Goal: Task Accomplishment & Management: Manage account settings

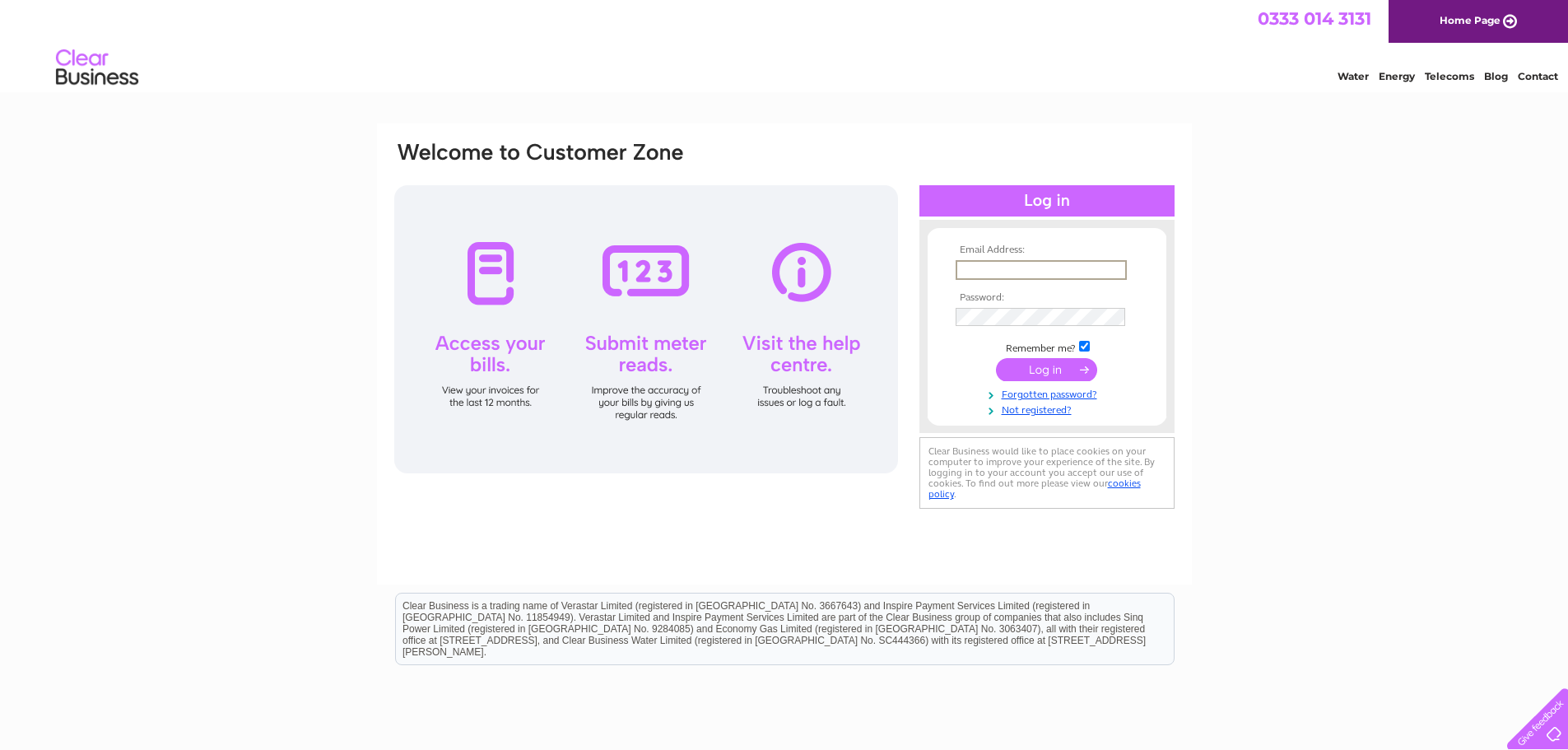
click at [1003, 274] on input "text" at bounding box center [1041, 270] width 172 height 20
click at [981, 273] on input "text" at bounding box center [1041, 270] width 172 height 20
type input "accounts@countrybusiness.co.uk"
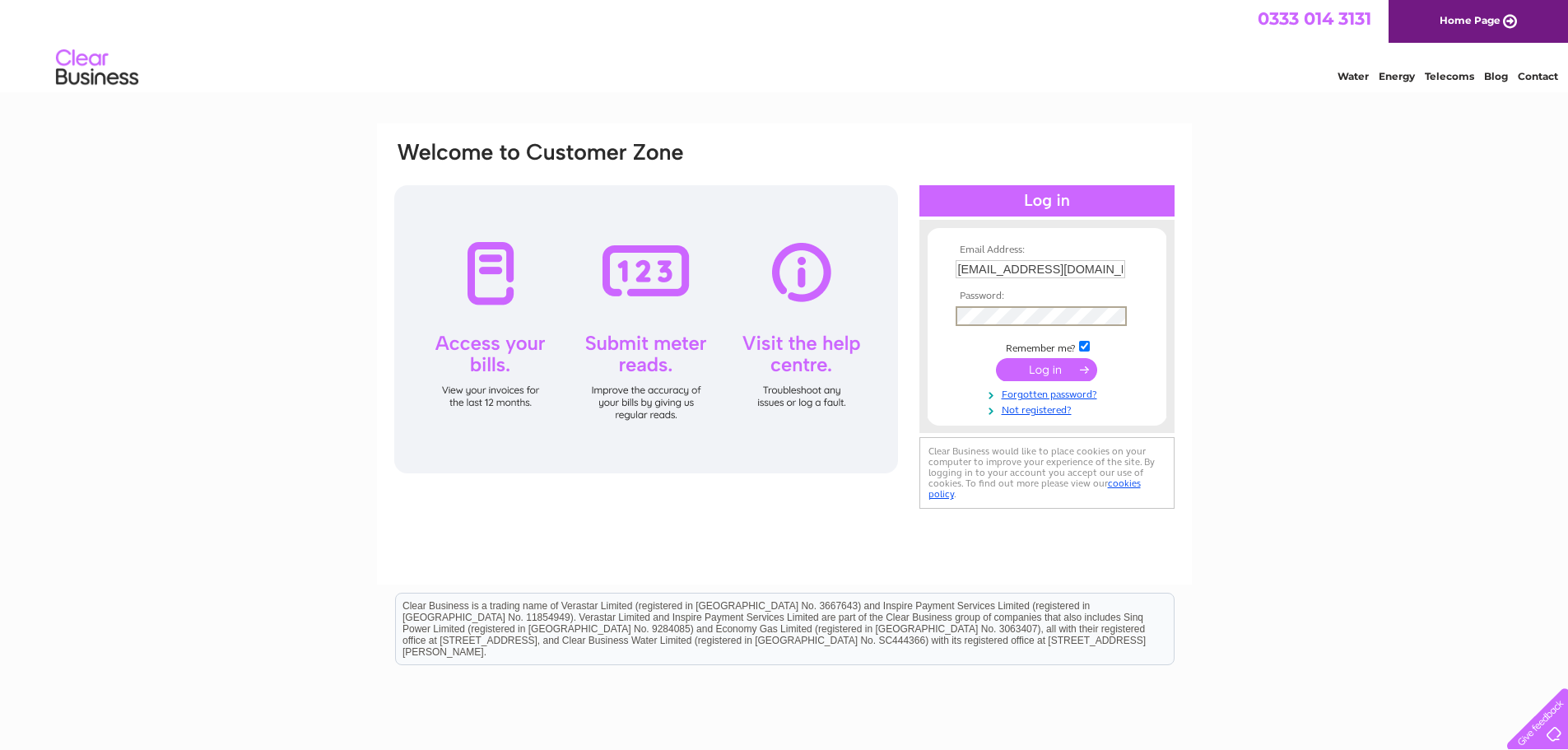
click at [996, 358] on input "submit" at bounding box center [1047, 369] width 101 height 23
click at [1022, 360] on input "submit" at bounding box center [1047, 369] width 101 height 23
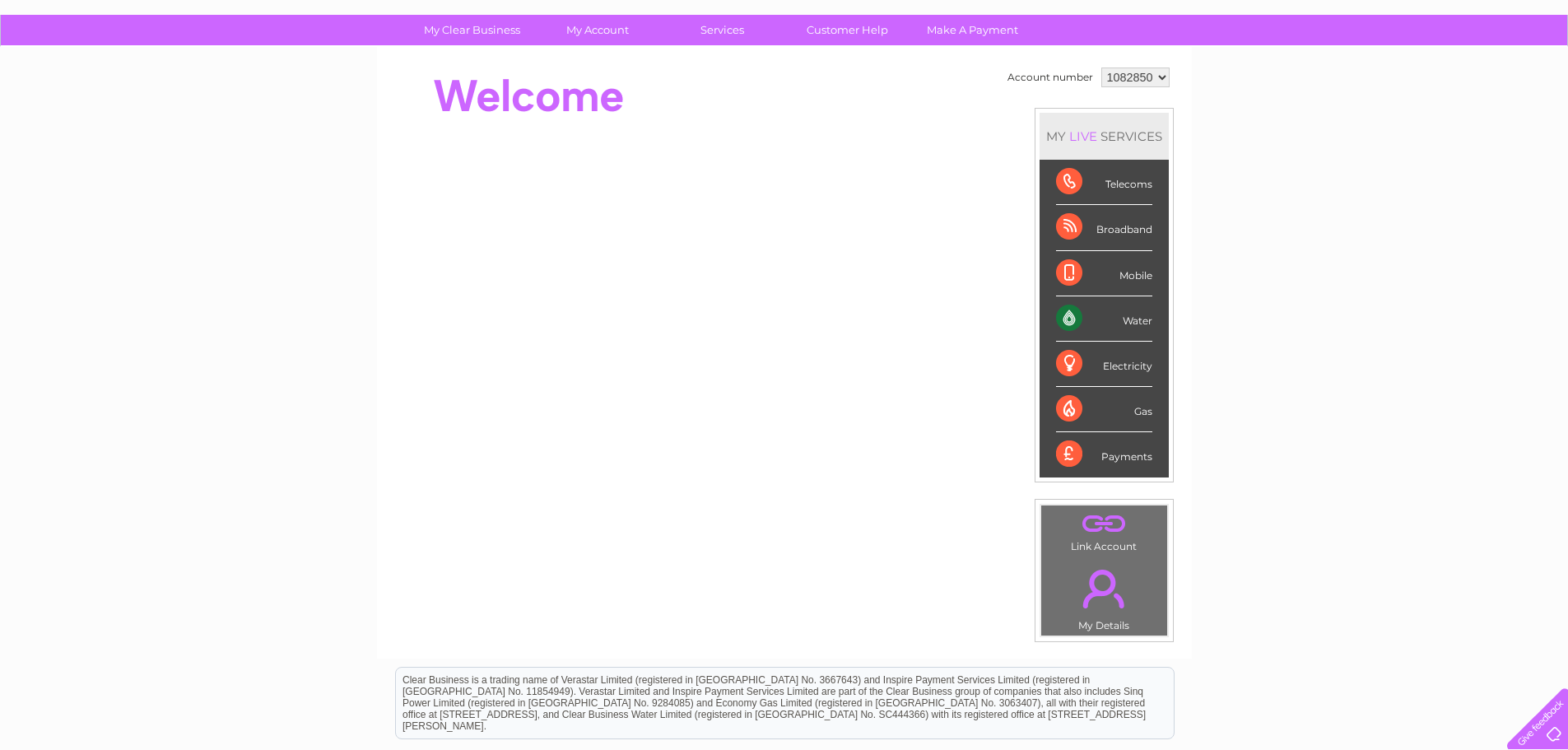
scroll to position [64, 0]
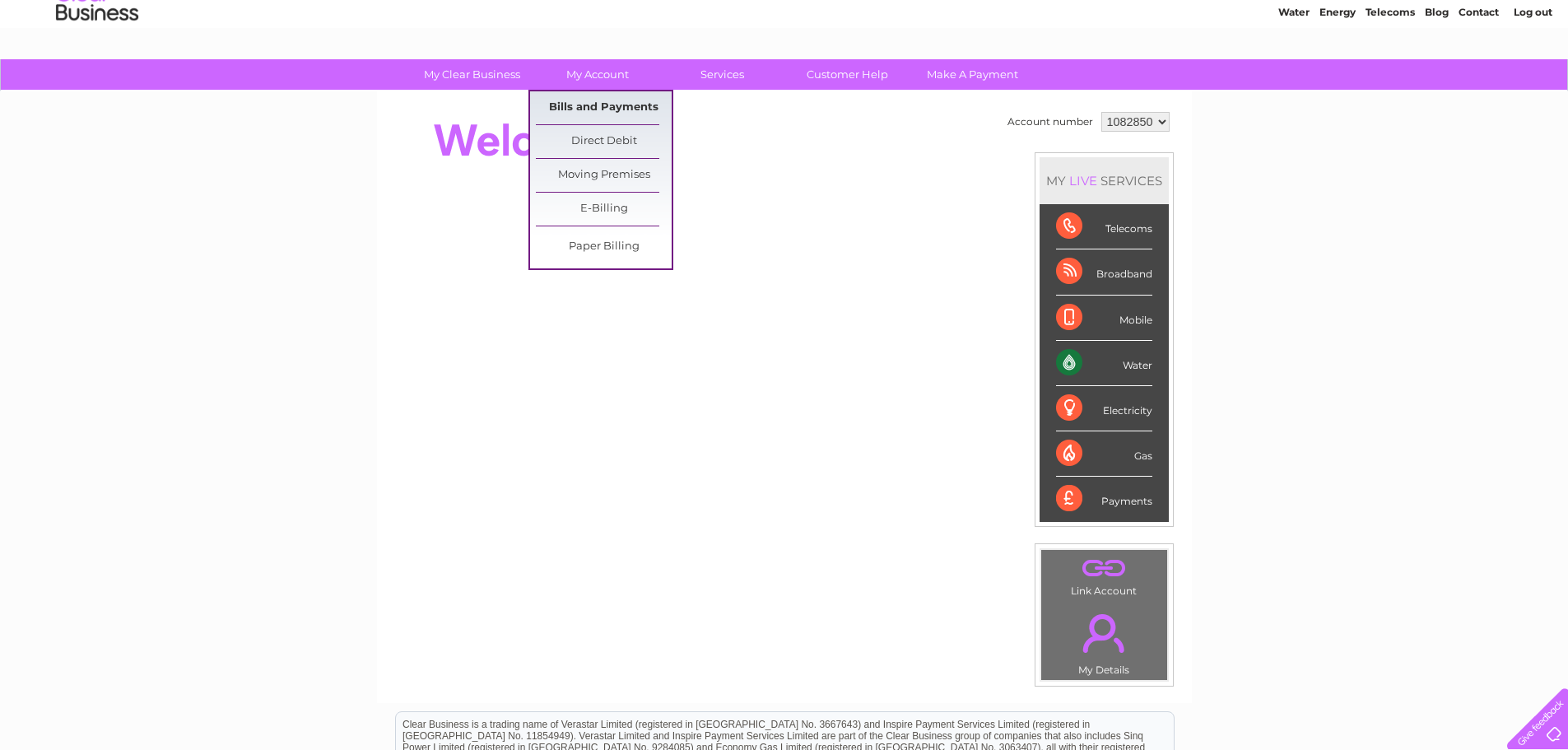
click at [587, 106] on link "Bills and Payments" at bounding box center [603, 107] width 136 height 33
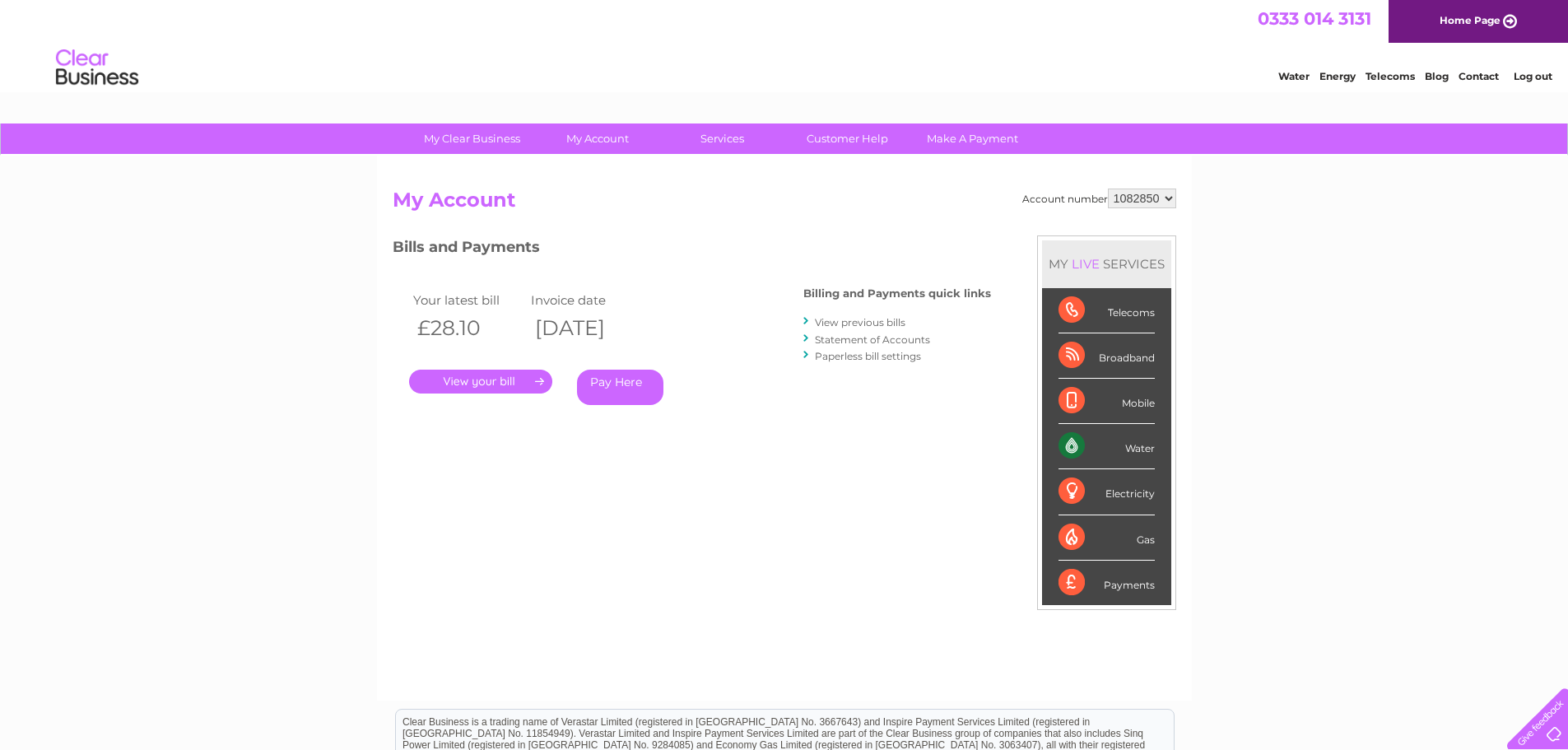
click at [481, 372] on link "." at bounding box center [480, 382] width 143 height 24
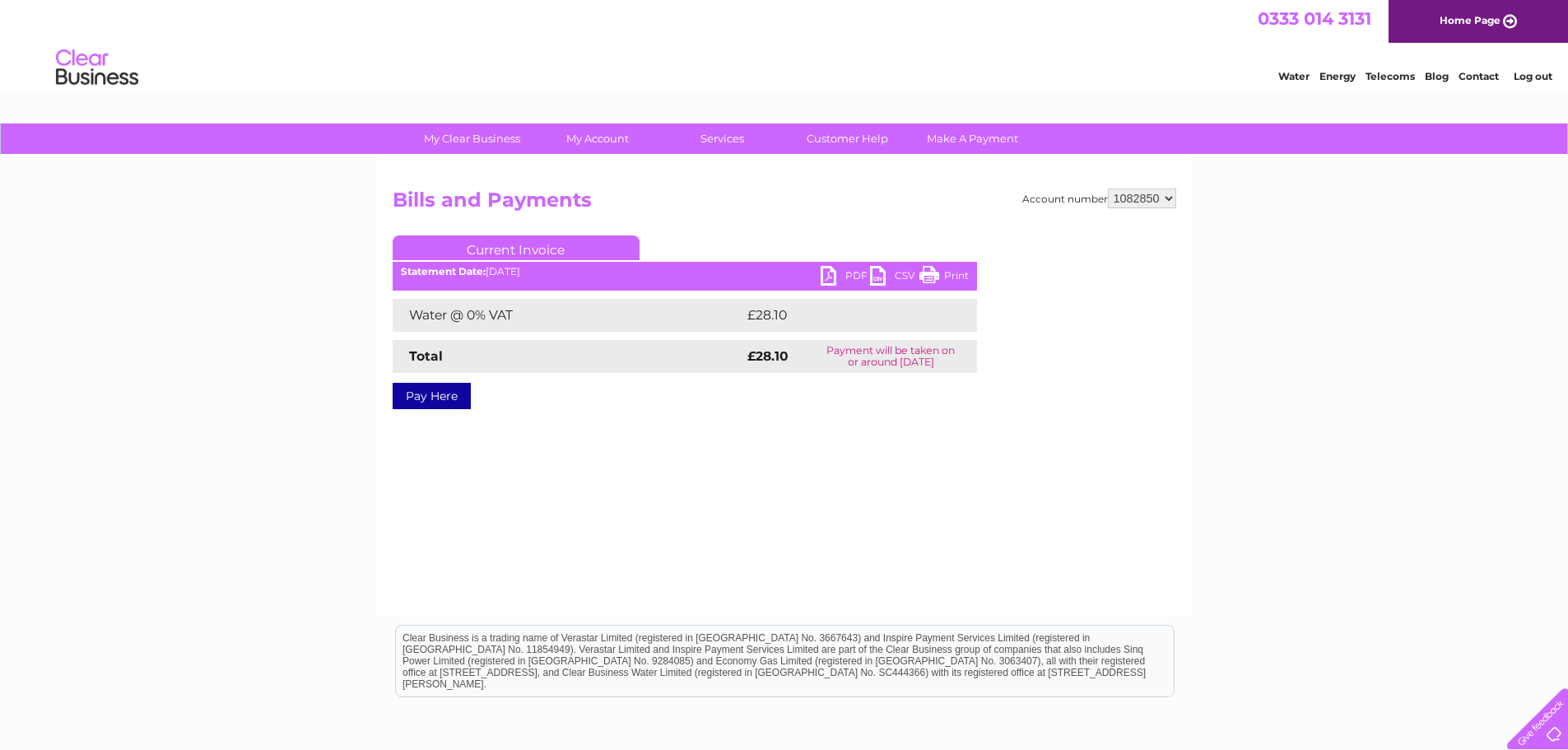
click at [850, 271] on link "PDF" at bounding box center [846, 278] width 50 height 24
